Goal: Task Accomplishment & Management: Use online tool/utility

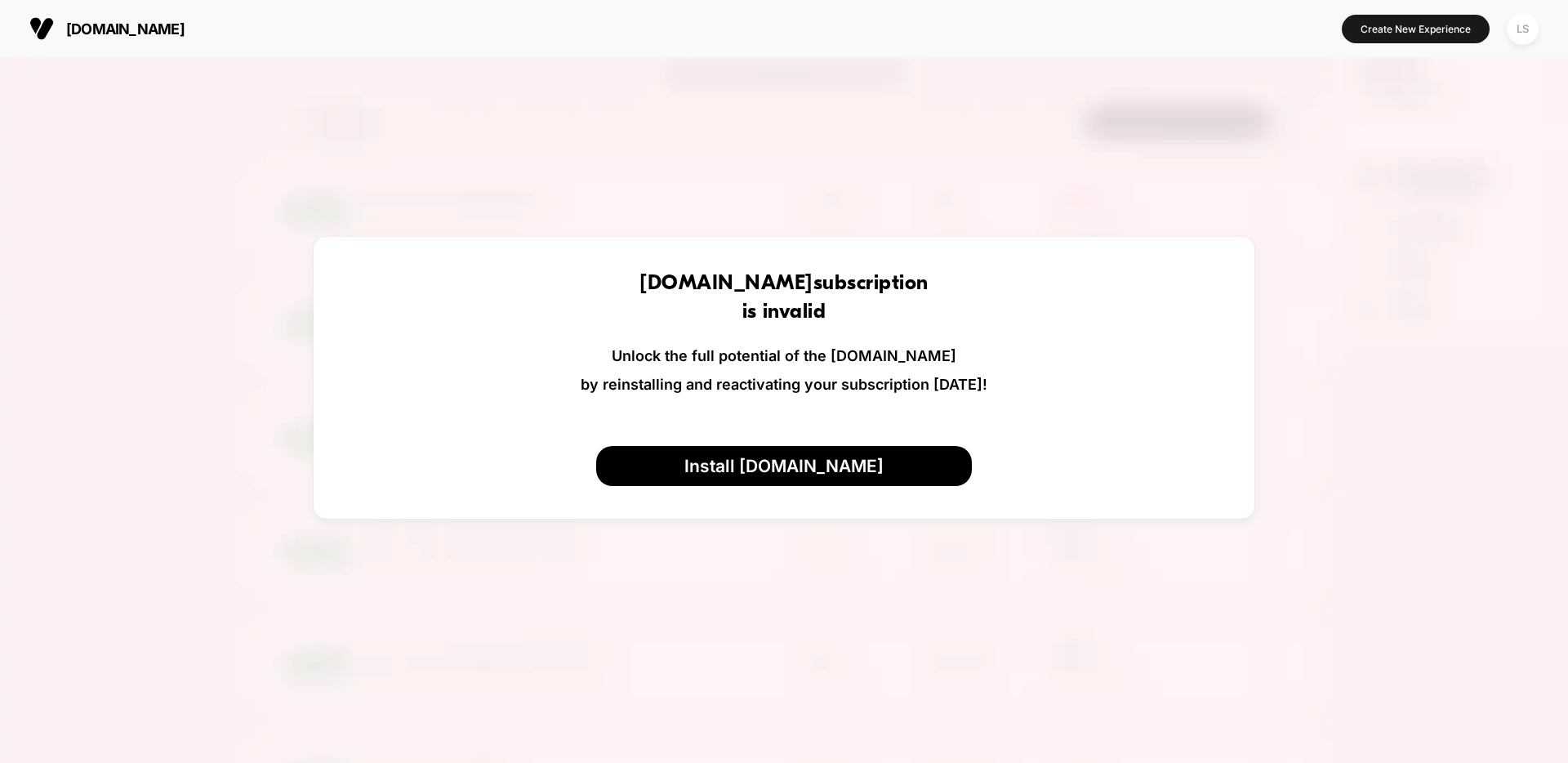
click at [1113, 213] on img at bounding box center [784, 439] width 1568 height 763
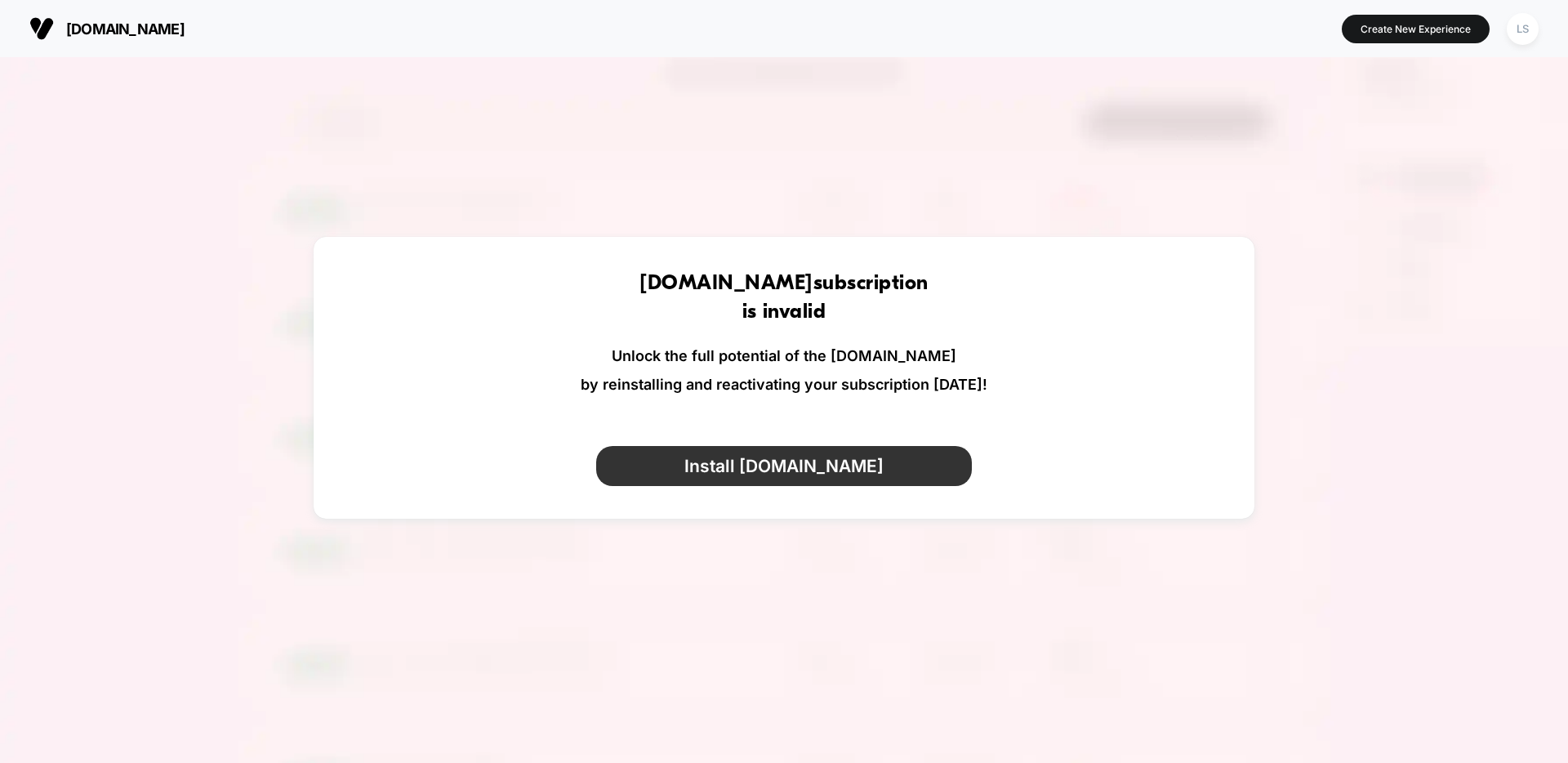
click at [872, 476] on button "Install [DOMAIN_NAME]" at bounding box center [784, 466] width 376 height 40
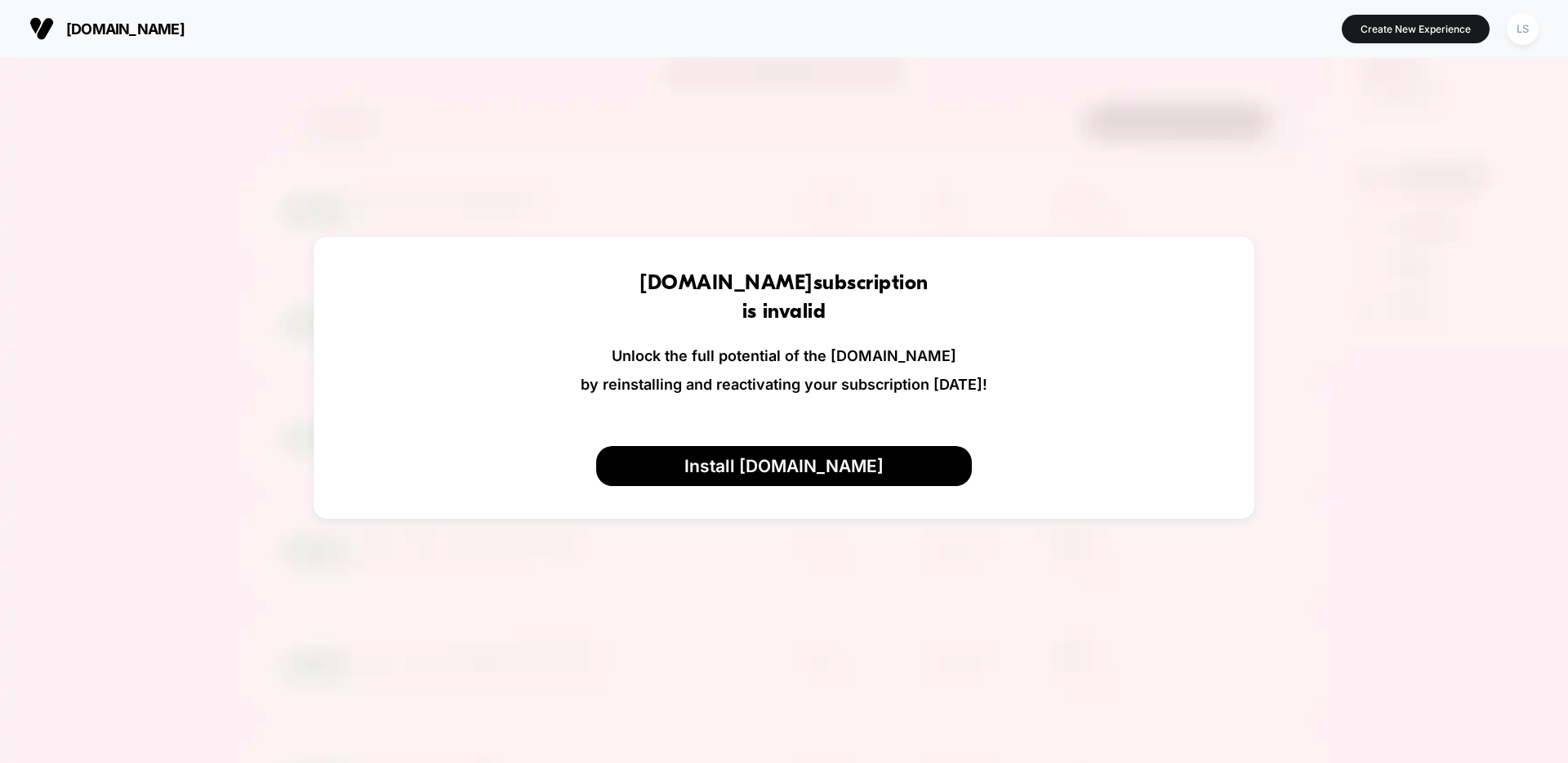
click at [850, 631] on img at bounding box center [784, 439] width 1568 height 763
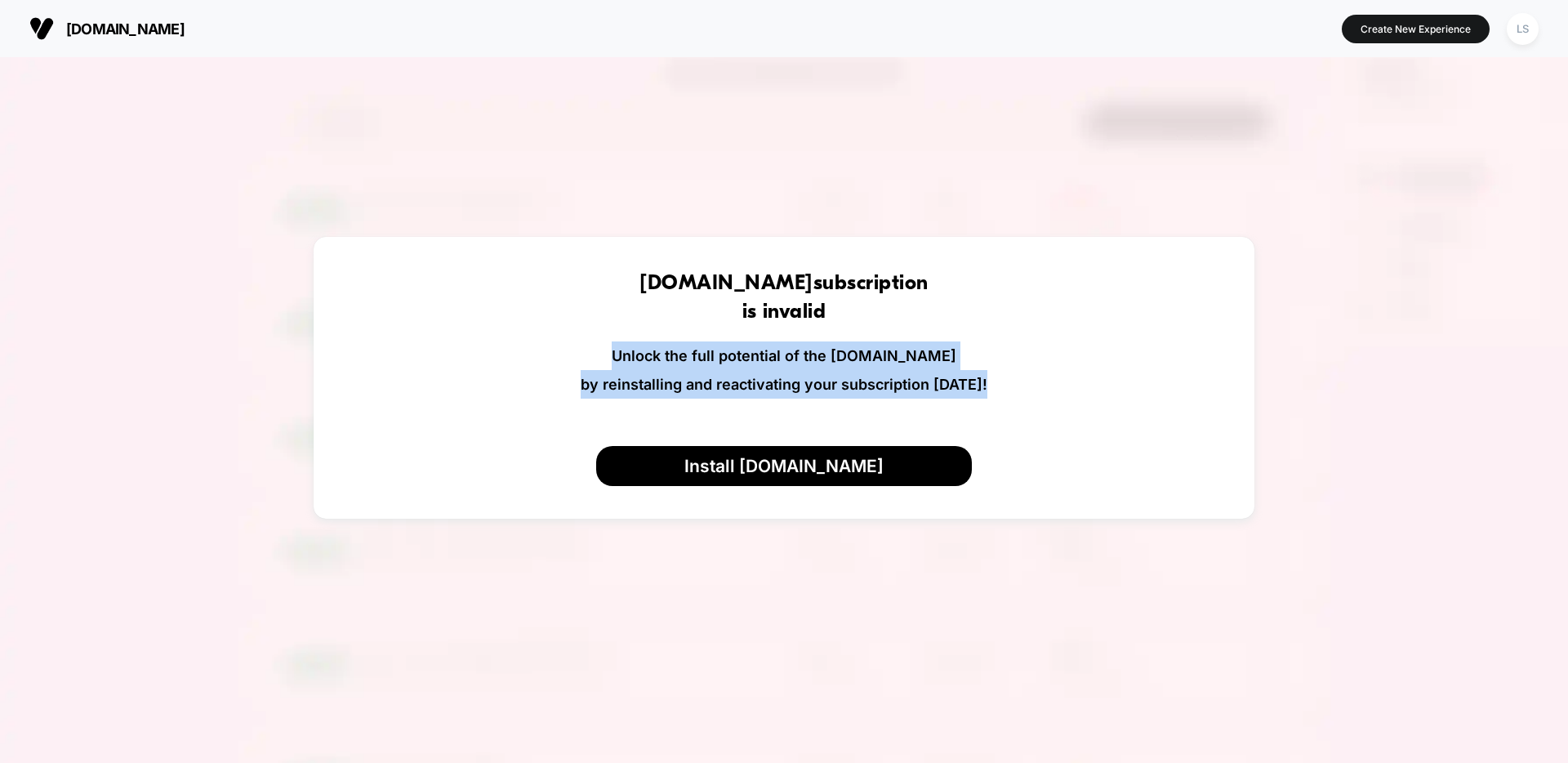
drag, startPoint x: 627, startPoint y: 344, endPoint x: 1084, endPoint y: 404, distance: 460.9
click at [1081, 404] on div "[DOMAIN_NAME] subscription is invalid Unlock the full potential of the [DOMAIN_…" at bounding box center [784, 342] width 941 height 209
click at [1084, 404] on div "[DOMAIN_NAME] subscription is invalid Unlock the full potential of the [DOMAIN_…" at bounding box center [784, 342] width 941 height 209
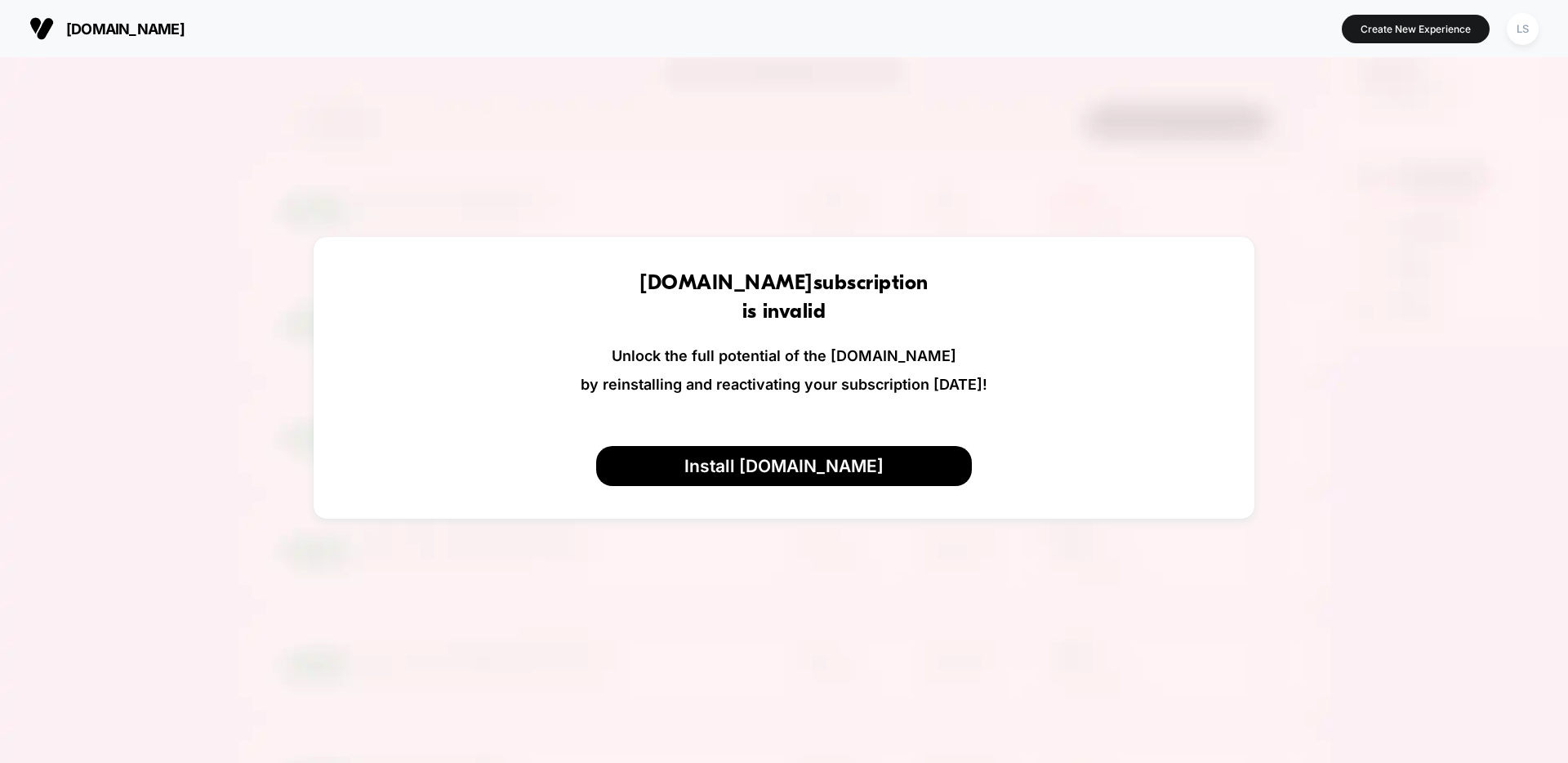
click at [1352, 408] on img at bounding box center [784, 439] width 1568 height 763
click at [1202, 2] on div "[DOMAIN_NAME] Create New Experience LS" at bounding box center [784, 29] width 1568 height 58
click at [1097, 621] on img at bounding box center [784, 439] width 1568 height 763
